Goal: Task Accomplishment & Management: Manage account settings

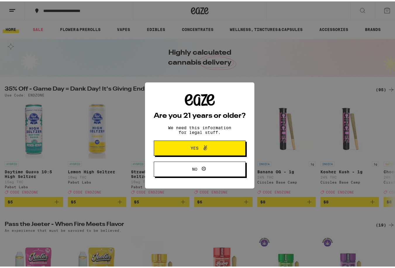
click at [170, 144] on button "Yes" at bounding box center [200, 146] width 92 height 15
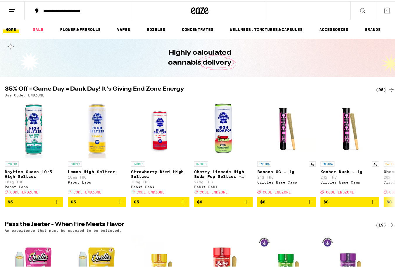
click at [11, 10] on line at bounding box center [11, 10] width 4 height 0
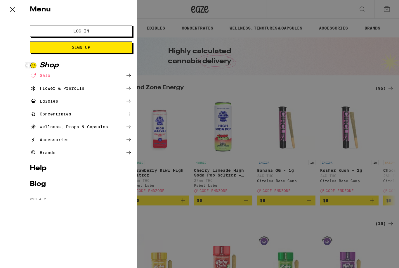
click at [70, 28] on button "Log In" at bounding box center [81, 31] width 103 height 12
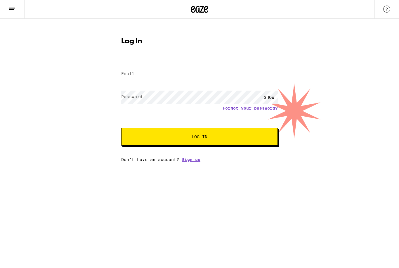
type input "[EMAIL_ADDRESS][DOMAIN_NAME]"
click at [204, 137] on span "Log In" at bounding box center [200, 137] width 16 height 4
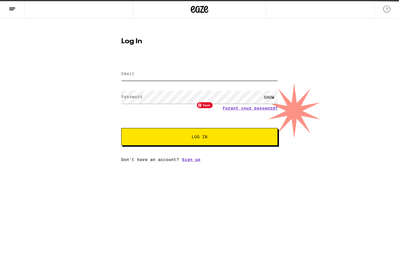
type input "[EMAIL_ADDRESS][DOMAIN_NAME]"
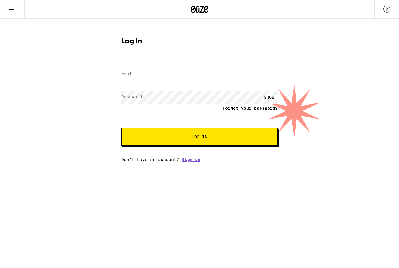
type input "cabrishami@gmail.com"
click at [238, 108] on link "Forgot your password?" at bounding box center [250, 108] width 55 height 5
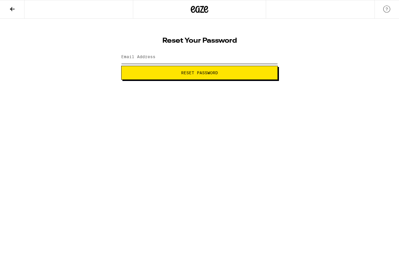
click at [213, 51] on input "Email Address" at bounding box center [199, 57] width 157 height 13
type input "[EMAIL_ADDRESS][DOMAIN_NAME]"
click at [190, 76] on button "Reset Password" at bounding box center [199, 73] width 157 height 14
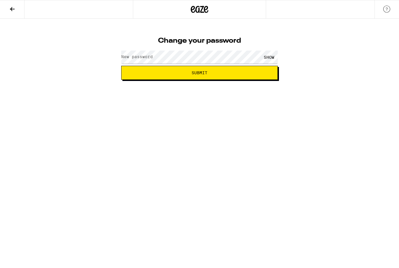
click at [137, 57] on label "New password" at bounding box center [137, 56] width 32 height 5
click at [130, 73] on span "Submit" at bounding box center [199, 73] width 147 height 4
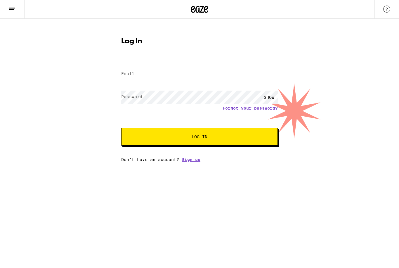
type input "[EMAIL_ADDRESS][DOMAIN_NAME]"
click at [186, 147] on div "Email Email cabrishami@gmail.com Password Password SHOW Forgot your password? L…" at bounding box center [199, 111] width 157 height 102
click at [190, 137] on span "Log In" at bounding box center [199, 137] width 109 height 4
click at [120, 162] on html "Log In Email Email [EMAIL_ADDRESS][DOMAIN_NAME] Password Password SHOW Forgot y…" at bounding box center [199, 81] width 399 height 162
click at [203, 139] on span "Log In" at bounding box center [200, 137] width 16 height 4
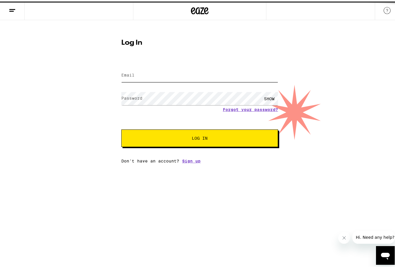
type input "[EMAIL_ADDRESS][DOMAIN_NAME]"
